Goal: Task Accomplishment & Management: Manage account settings

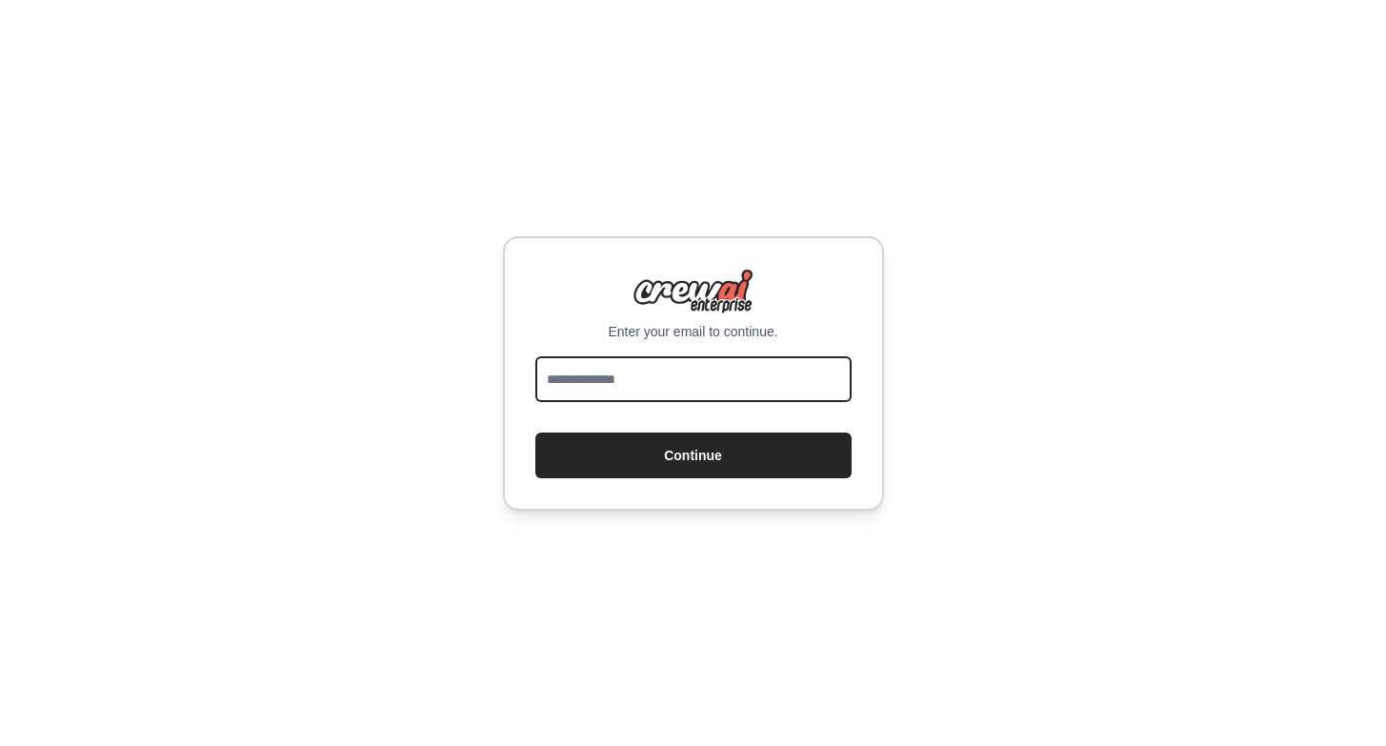
click at [708, 389] on input "email" at bounding box center [693, 379] width 316 height 46
type input "**********"
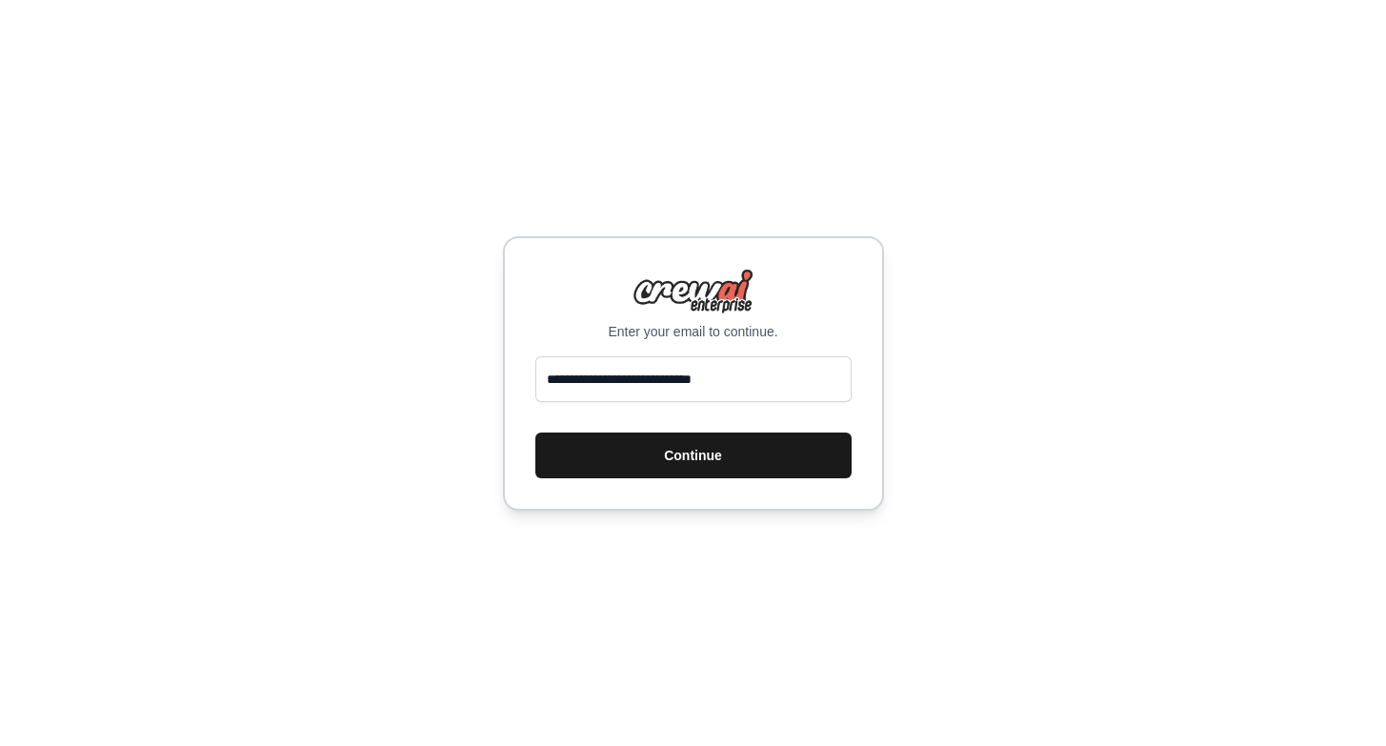
click at [714, 460] on button "Continue" at bounding box center [693, 455] width 316 height 46
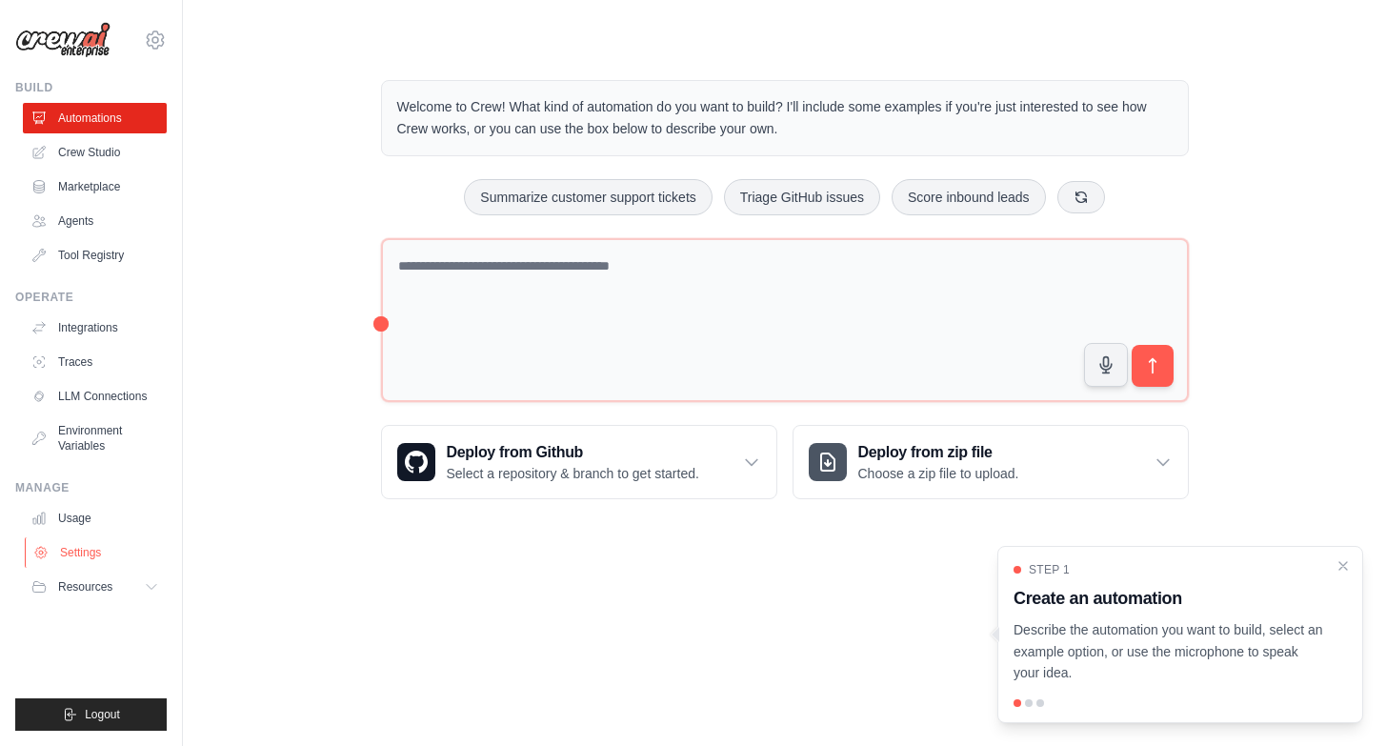
click at [91, 549] on link "Settings" at bounding box center [97, 552] width 144 height 30
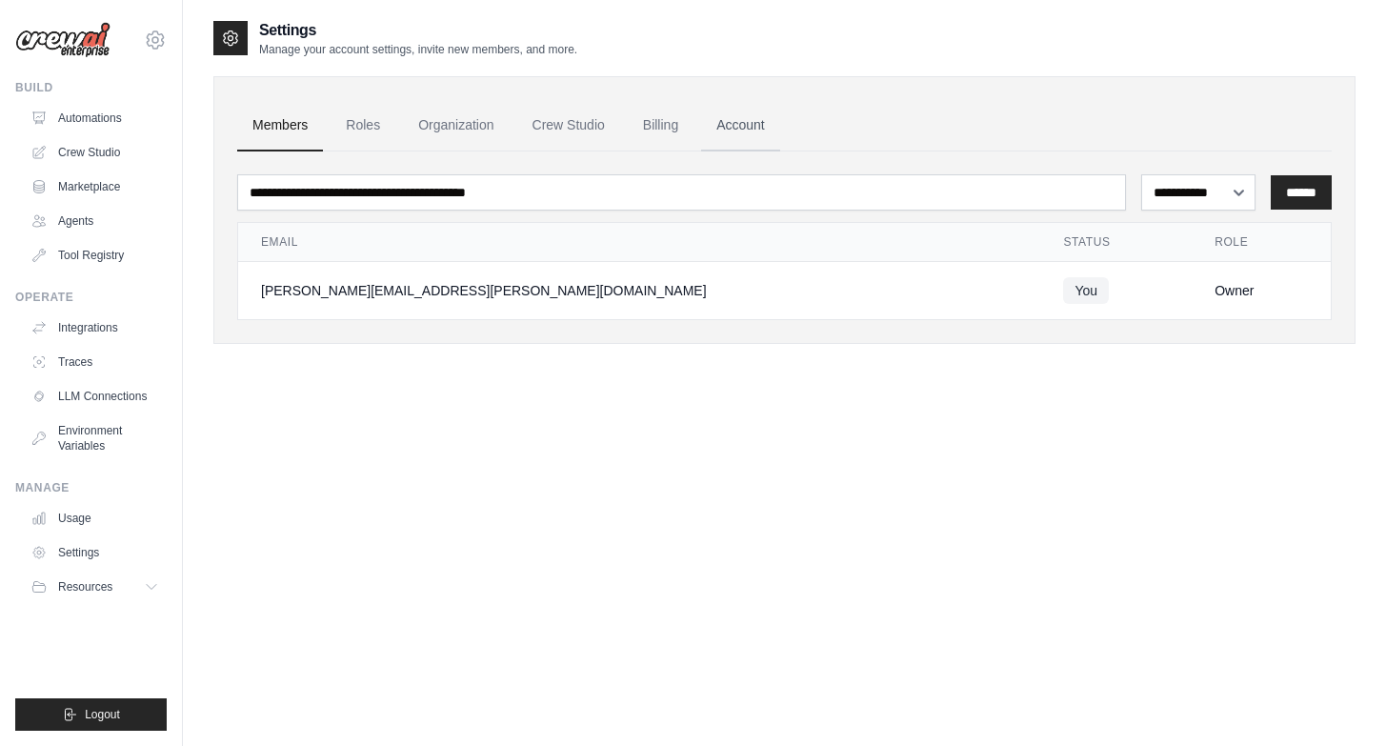
click at [753, 120] on link "Account" at bounding box center [740, 125] width 79 height 51
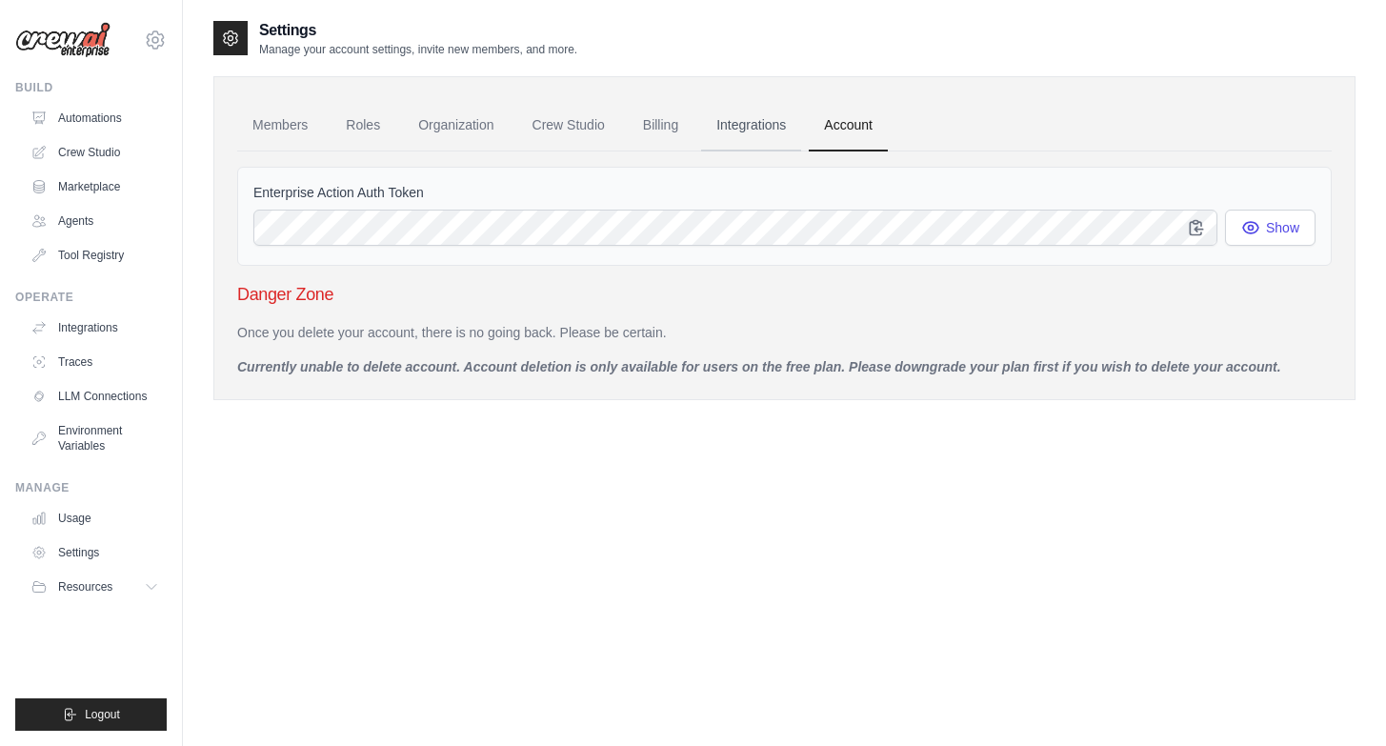
click at [750, 121] on link "Integrations" at bounding box center [751, 125] width 100 height 51
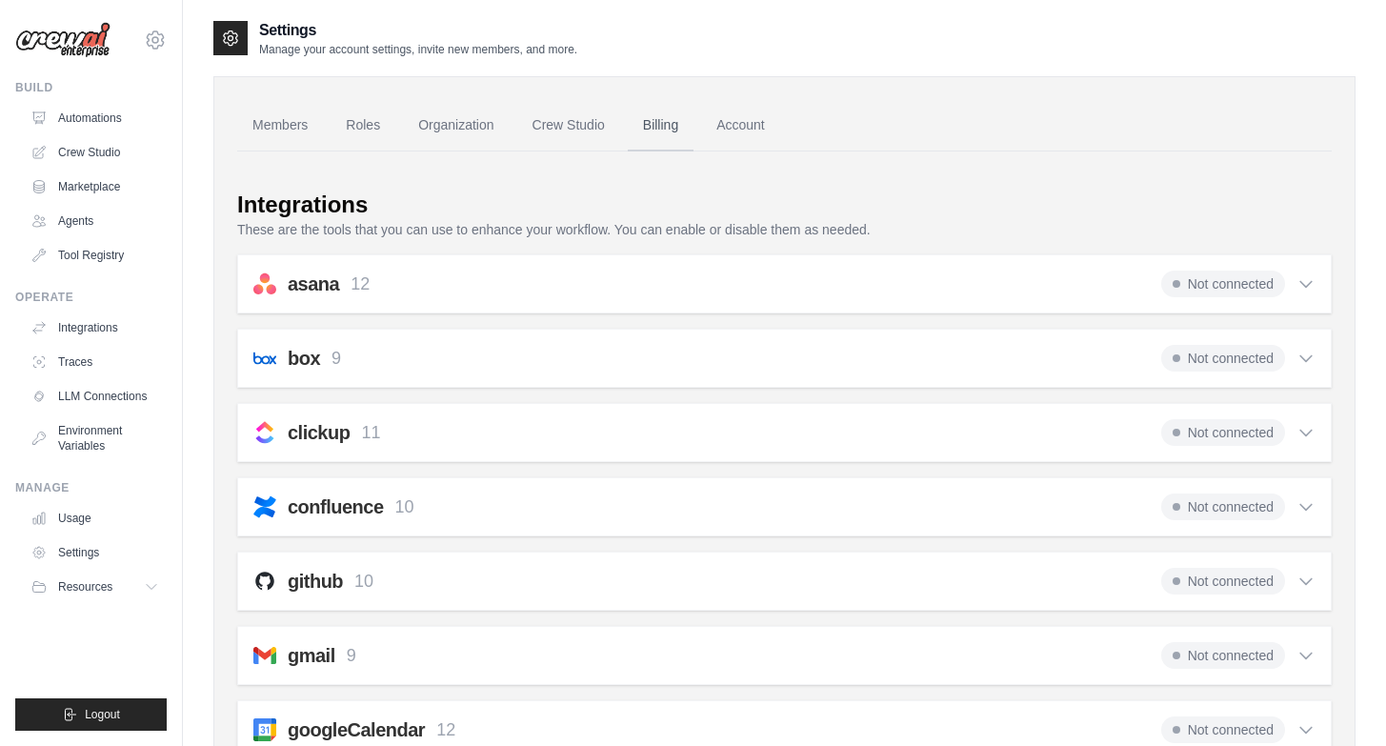
click at [680, 121] on link "Billing" at bounding box center [661, 125] width 66 height 51
